Goal: Navigation & Orientation: Understand site structure

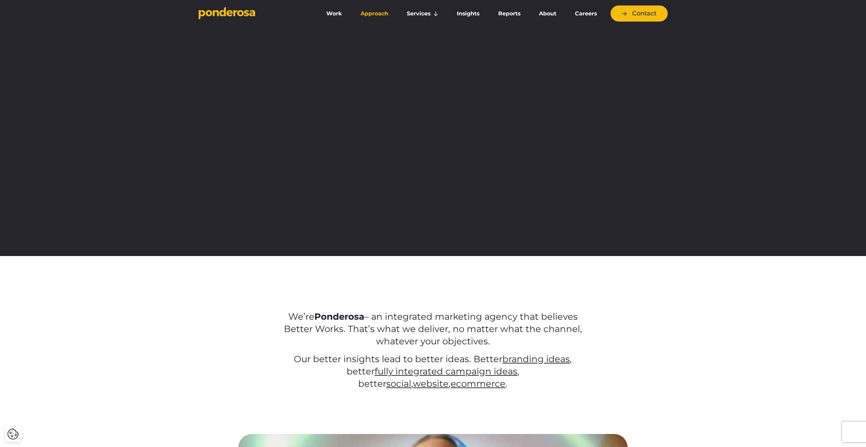
click at [383, 17] on link "Approach" at bounding box center [374, 14] width 43 height 14
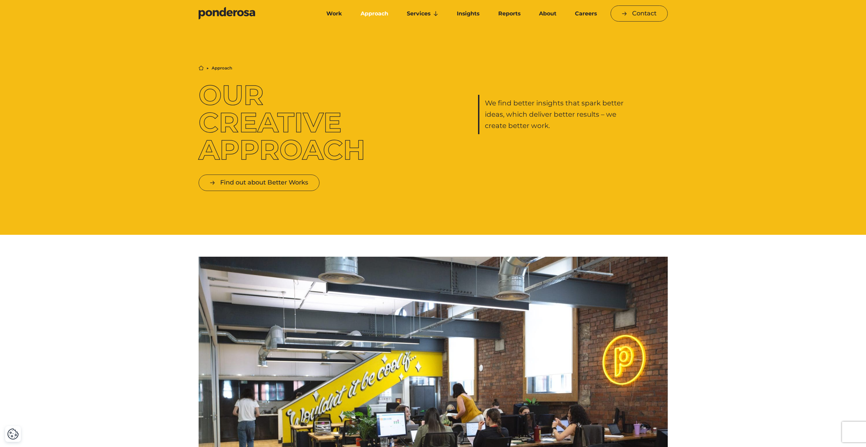
click at [231, 10] on icon "Go to homepage" at bounding box center [227, 13] width 57 height 13
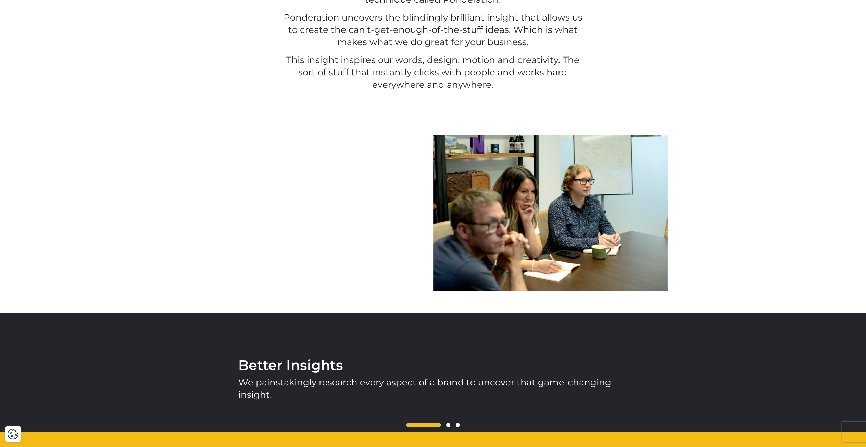
scroll to position [705, 0]
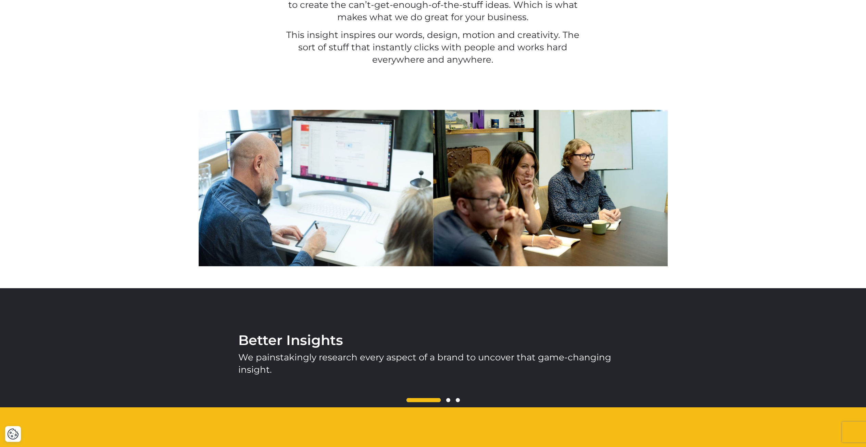
click at [210, 230] on img at bounding box center [316, 188] width 235 height 157
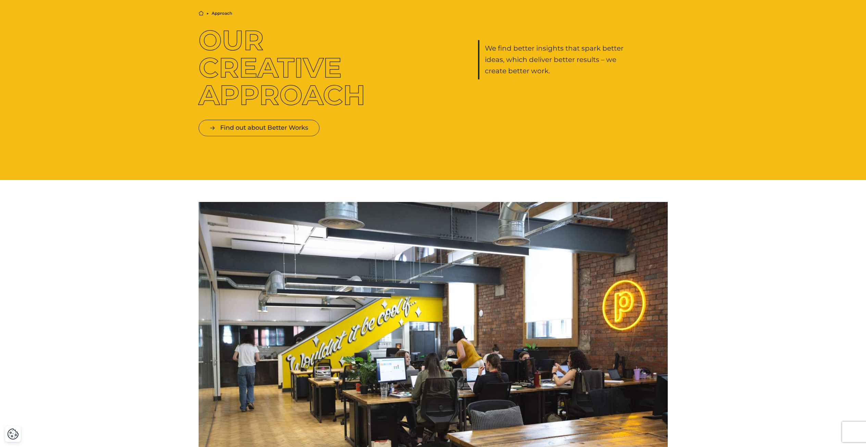
scroll to position [0, 0]
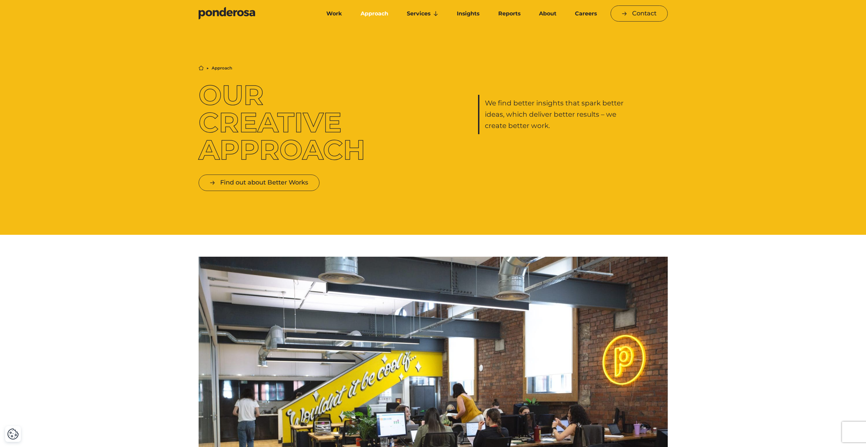
click at [235, 13] on icon "Go to homepage" at bounding box center [235, 13] width 4 height 6
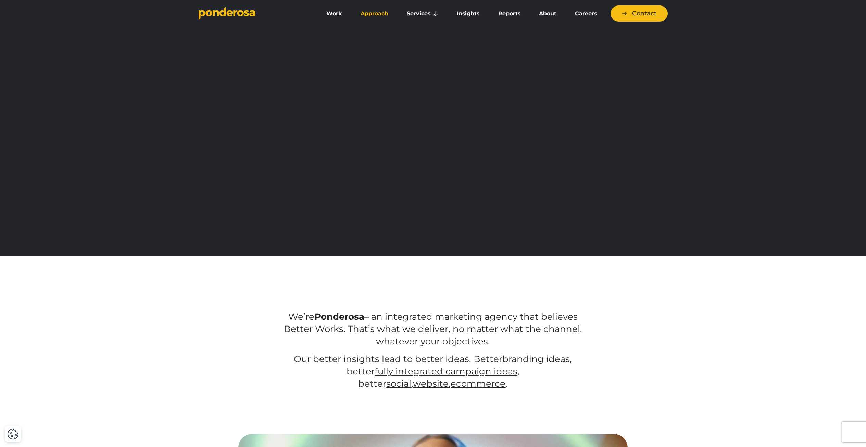
click at [360, 11] on link "Approach" at bounding box center [374, 14] width 43 height 14
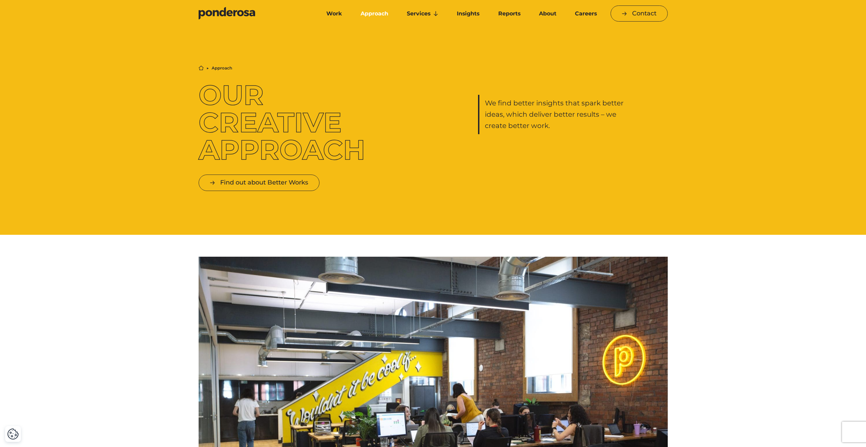
click at [285, 123] on h1 "Our Creative Approach" at bounding box center [293, 123] width 189 height 82
click at [288, 126] on h1 "Our Creative Approach" at bounding box center [293, 123] width 189 height 82
click at [288, 127] on h1 "Our Creative Approach" at bounding box center [293, 123] width 189 height 82
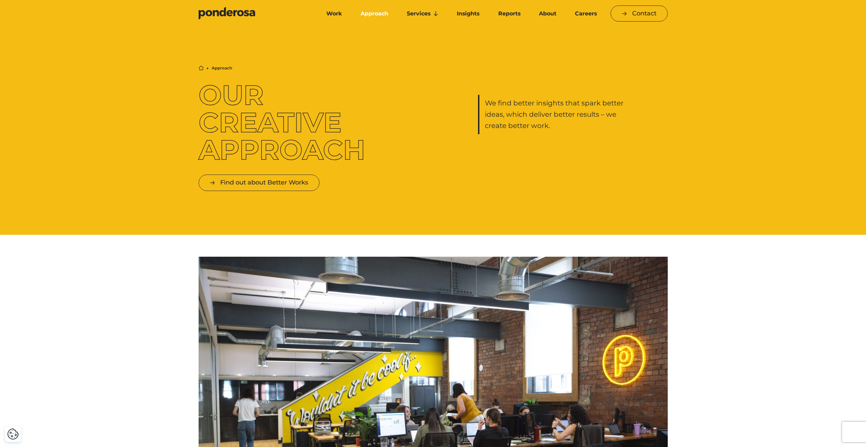
click at [288, 127] on h1 "Our Creative Approach" at bounding box center [293, 123] width 189 height 82
click at [296, 131] on h1 "Our Creative Approach" at bounding box center [293, 123] width 189 height 82
click at [296, 130] on h1 "Our Creative Approach" at bounding box center [293, 123] width 189 height 82
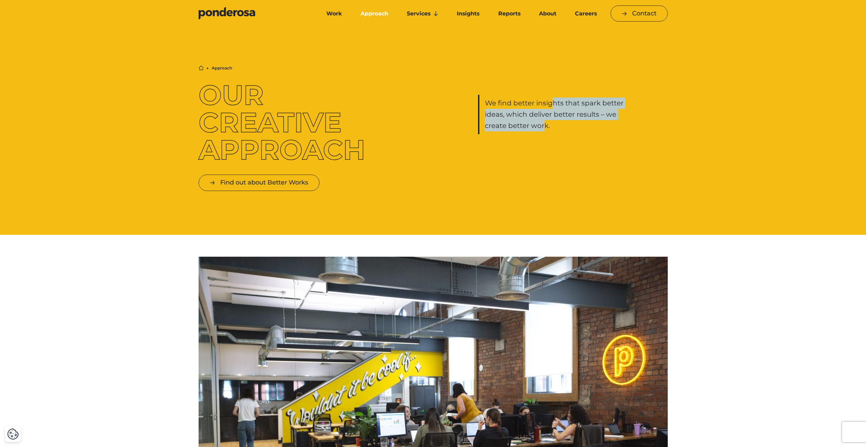
drag, startPoint x: 551, startPoint y: 107, endPoint x: 544, endPoint y: 129, distance: 23.3
click at [544, 129] on p "We find better insights that spark better ideas, which deliver better results –…" at bounding box center [556, 115] width 143 height 34
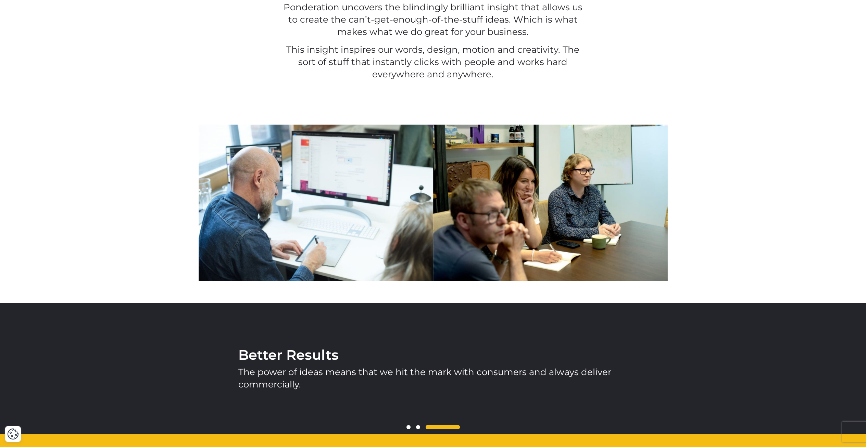
scroll to position [751, 0]
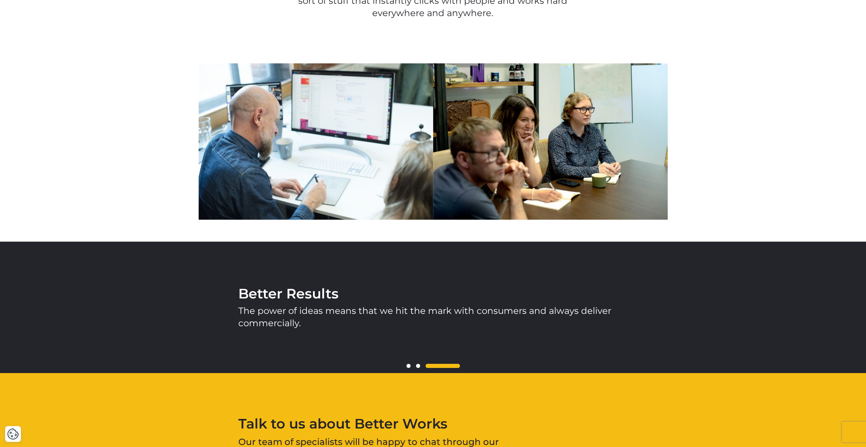
click at [232, 180] on div at bounding box center [433, 141] width 469 height 157
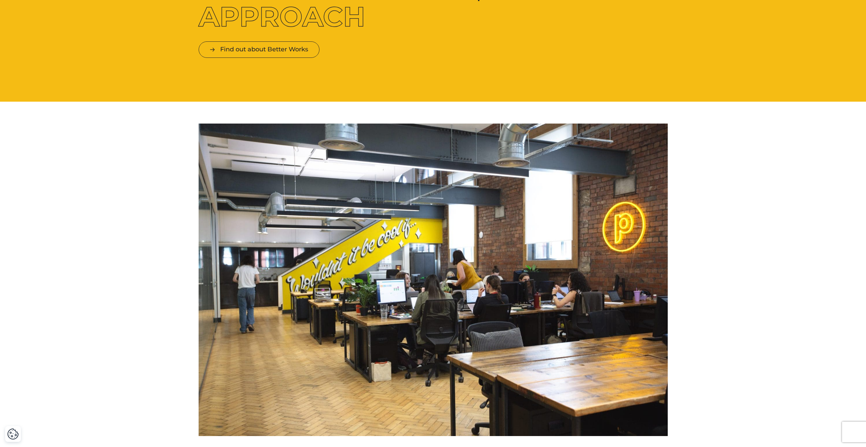
scroll to position [0, 0]
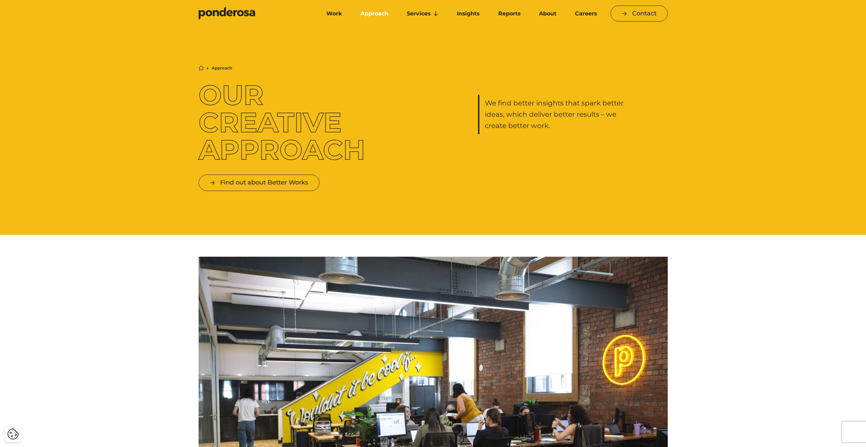
click at [233, 18] on icon "Go to homepage" at bounding box center [227, 13] width 57 height 13
click at [546, 13] on link "About" at bounding box center [547, 14] width 33 height 14
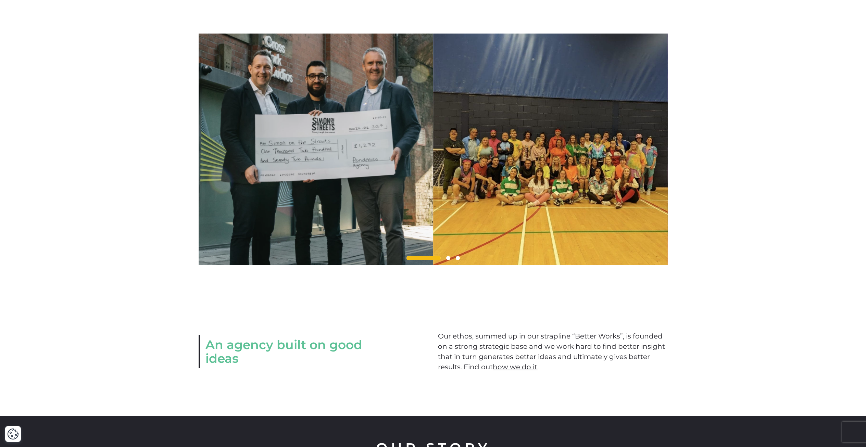
scroll to position [563, 0]
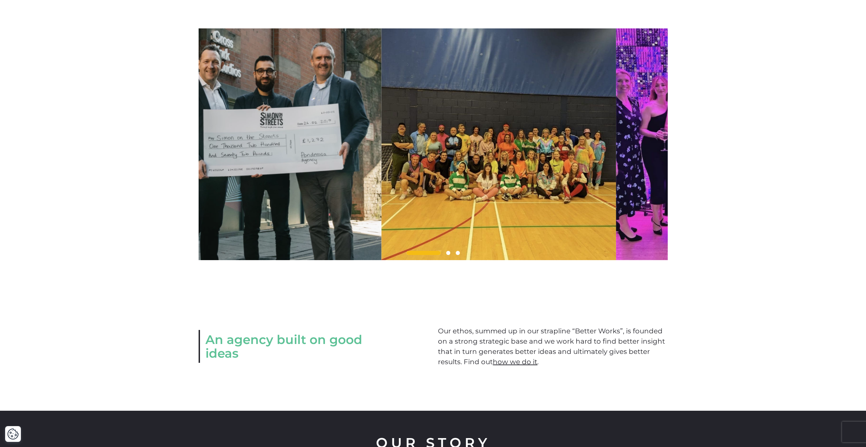
click at [381, 170] on img at bounding box center [498, 144] width 235 height 232
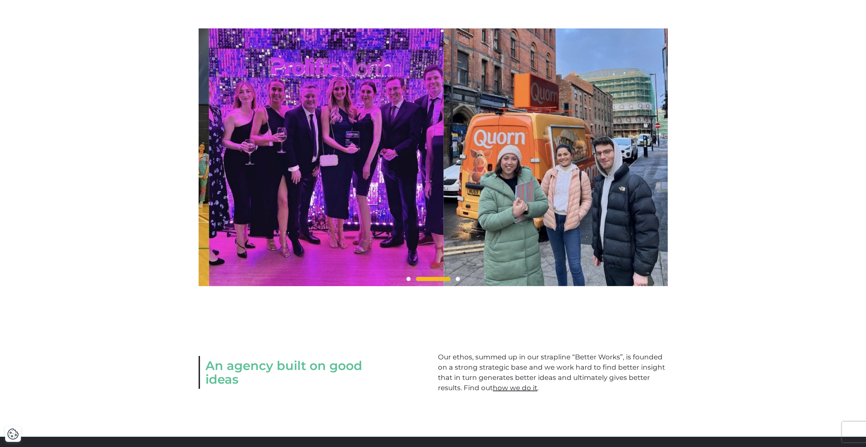
click at [444, 161] on img at bounding box center [326, 157] width 235 height 258
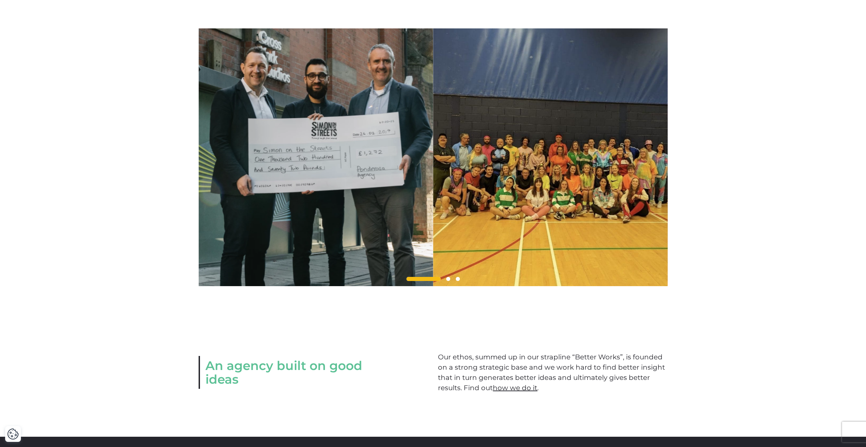
click at [433, 151] on img at bounding box center [550, 157] width 235 height 258
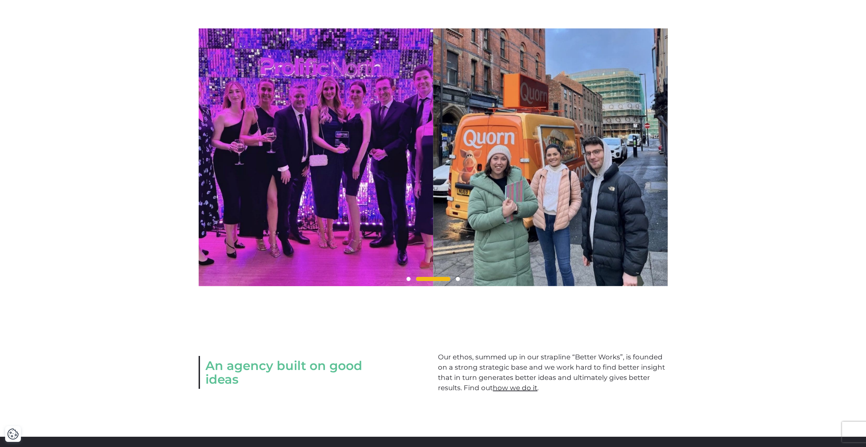
click at [694, 146] on div at bounding box center [433, 157] width 866 height 258
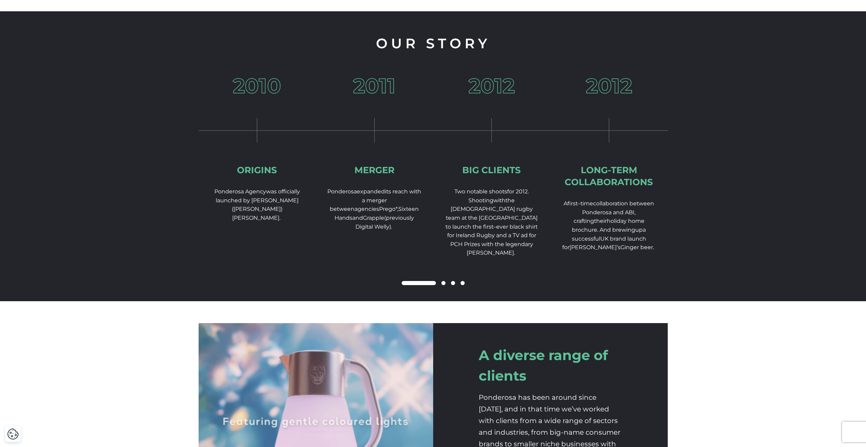
scroll to position [999, 0]
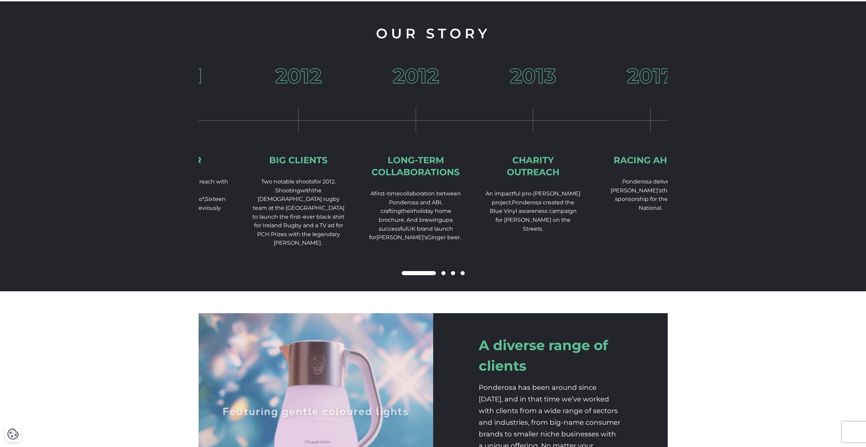
click at [305, 151] on div "2012 Big Clients Two notable shoots for 2012. Shooting w ith the [DEMOGRAPHIC_D…" at bounding box center [298, 179] width 117 height 226
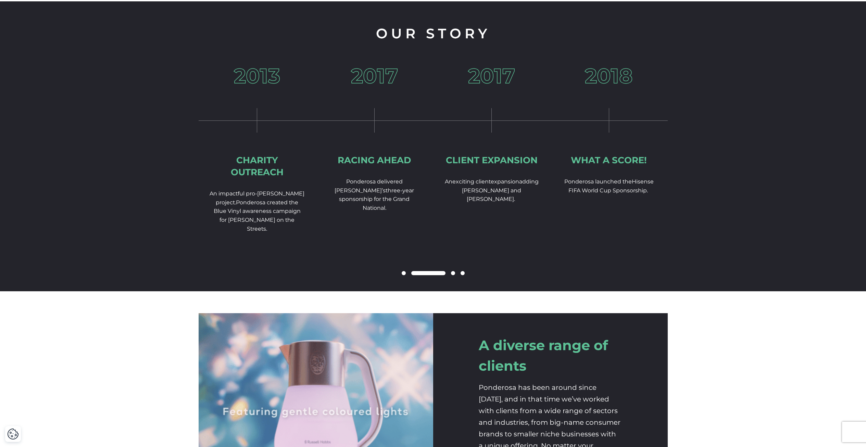
click at [433, 151] on div "2017 Client expansion A n e xciting client expansion adding [PERSON_NAME] and […" at bounding box center [491, 157] width 117 height 182
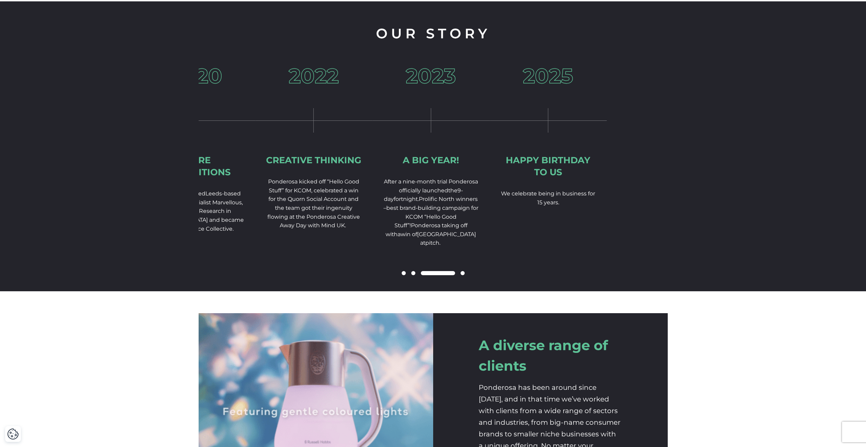
click at [164, 155] on div "Our Story 2010 Origins Ponderosa Agency was officially launched by [PERSON_NAME…" at bounding box center [433, 146] width 866 height 290
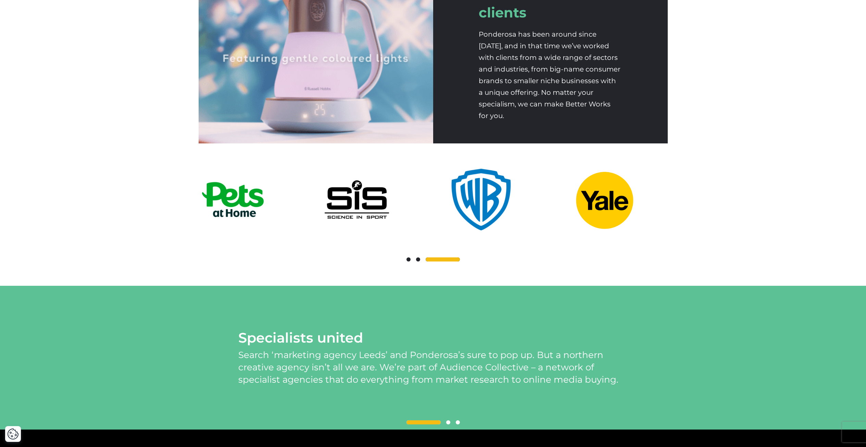
scroll to position [1347, 0]
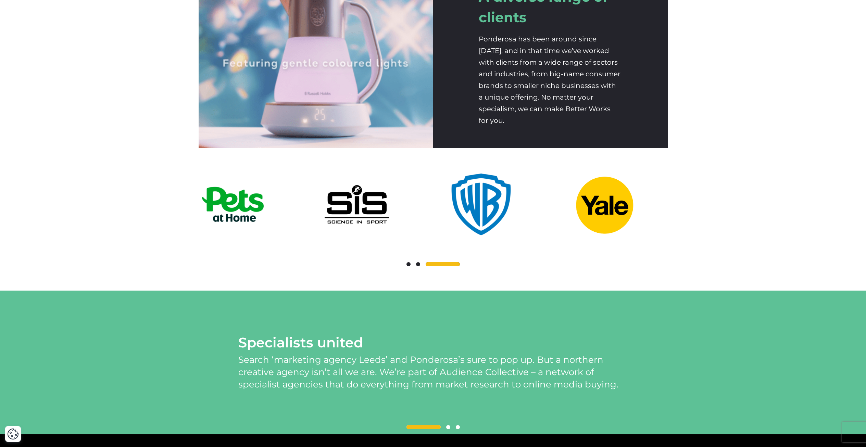
click at [447, 219] on img at bounding box center [481, 204] width 68 height 68
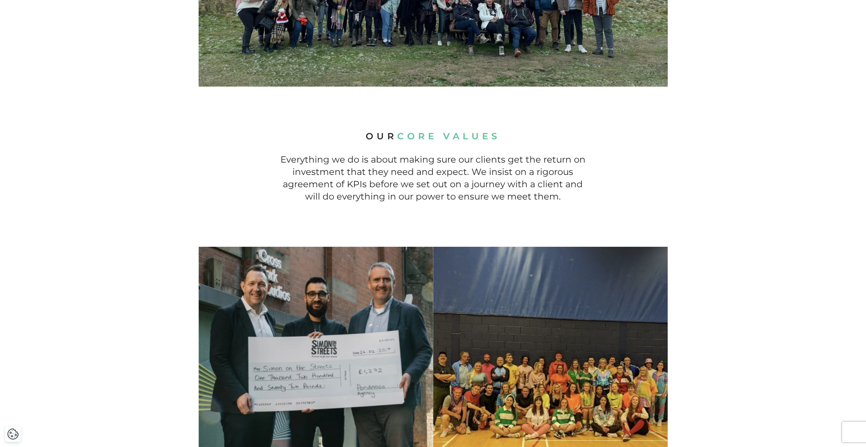
scroll to position [0, 0]
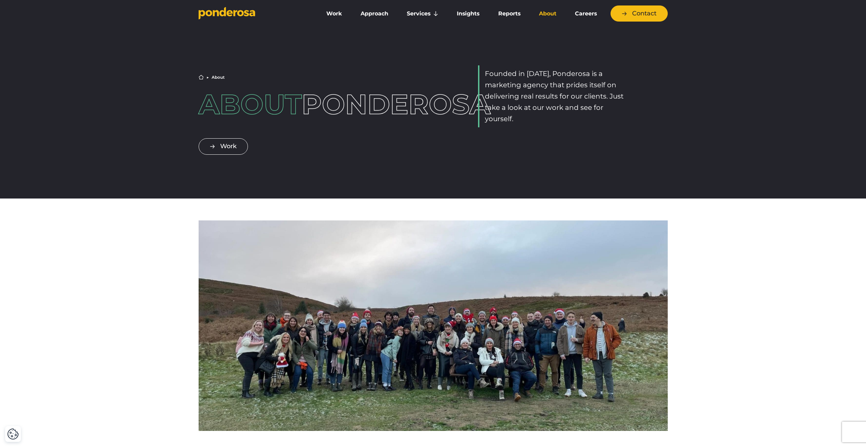
click at [236, 18] on icon "Go to homepage" at bounding box center [227, 13] width 57 height 13
